Goal: Transaction & Acquisition: Purchase product/service

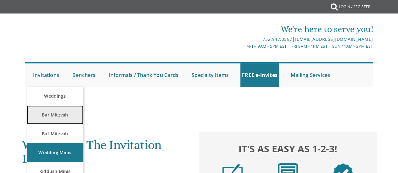
click at [49, 114] on link "Bar Mitzvah" at bounding box center [55, 115] width 57 height 19
click at [56, 114] on link "Bar Mitzvah" at bounding box center [55, 115] width 57 height 19
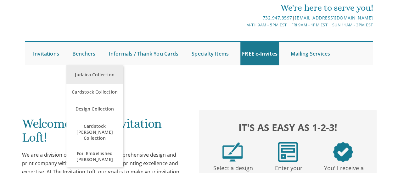
scroll to position [31, 0]
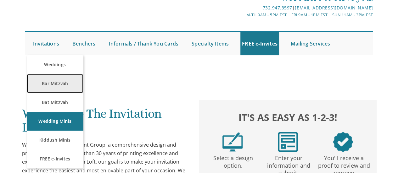
click at [47, 82] on link "Bar Mitzvah" at bounding box center [55, 83] width 57 height 19
click at [50, 81] on link "Bar Mitzvah" at bounding box center [55, 83] width 57 height 19
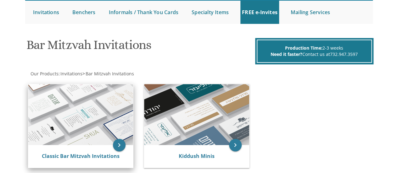
click at [64, 119] on img at bounding box center [80, 114] width 105 height 61
click at [74, 155] on link "Classic Bar Mitzvah Invitations" at bounding box center [81, 156] width 78 height 7
click at [122, 147] on icon "keyboard_arrow_right" at bounding box center [119, 145] width 13 height 13
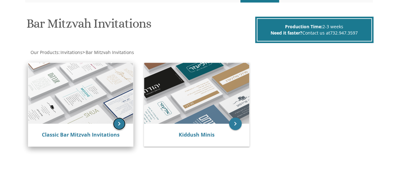
scroll to position [94, 0]
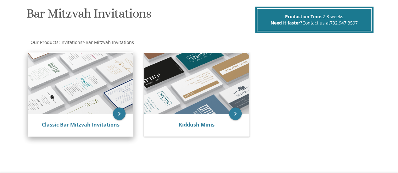
click at [91, 86] on img at bounding box center [80, 83] width 105 height 61
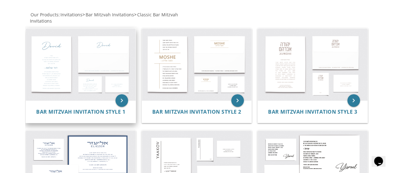
scroll to position [126, 0]
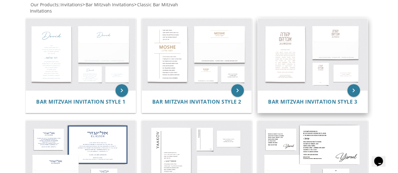
click at [282, 64] on img at bounding box center [313, 55] width 110 height 72
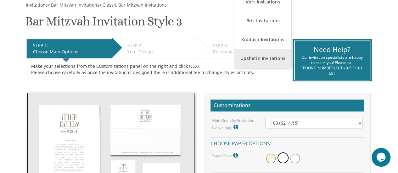
scroll to position [157, 0]
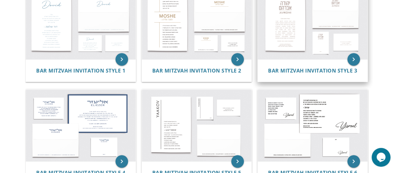
scroll to position [157, 0]
click at [326, 47] on img at bounding box center [313, 23] width 110 height 72
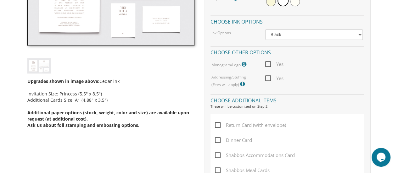
scroll to position [189, 0]
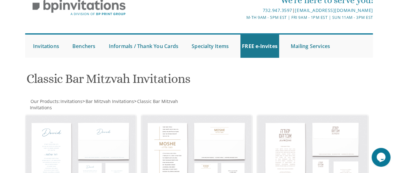
scroll to position [63, 0]
